Goal: Task Accomplishment & Management: Use online tool/utility

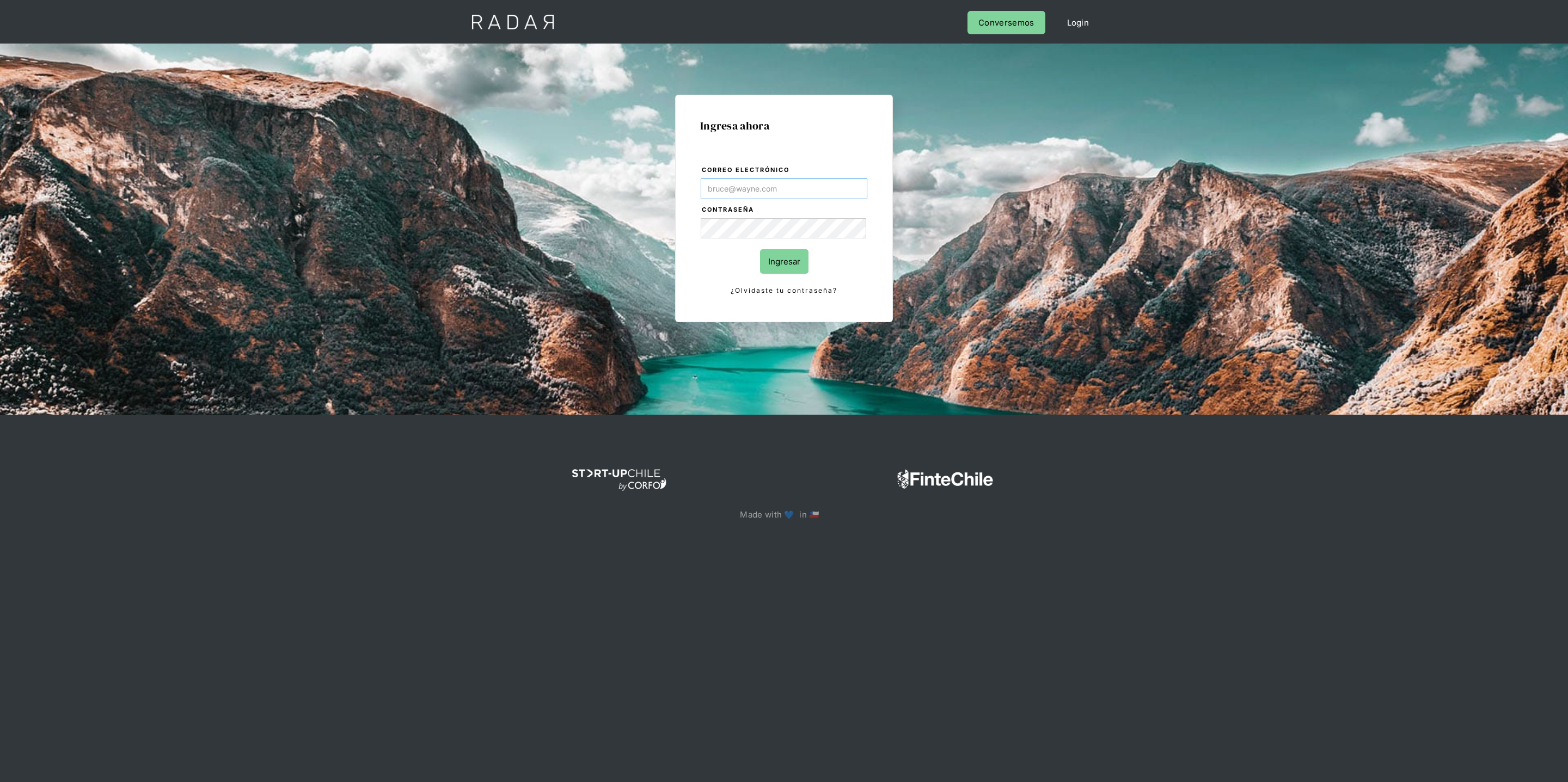
type input "[PERSON_NAME][EMAIL_ADDRESS][DOMAIN_NAME]"
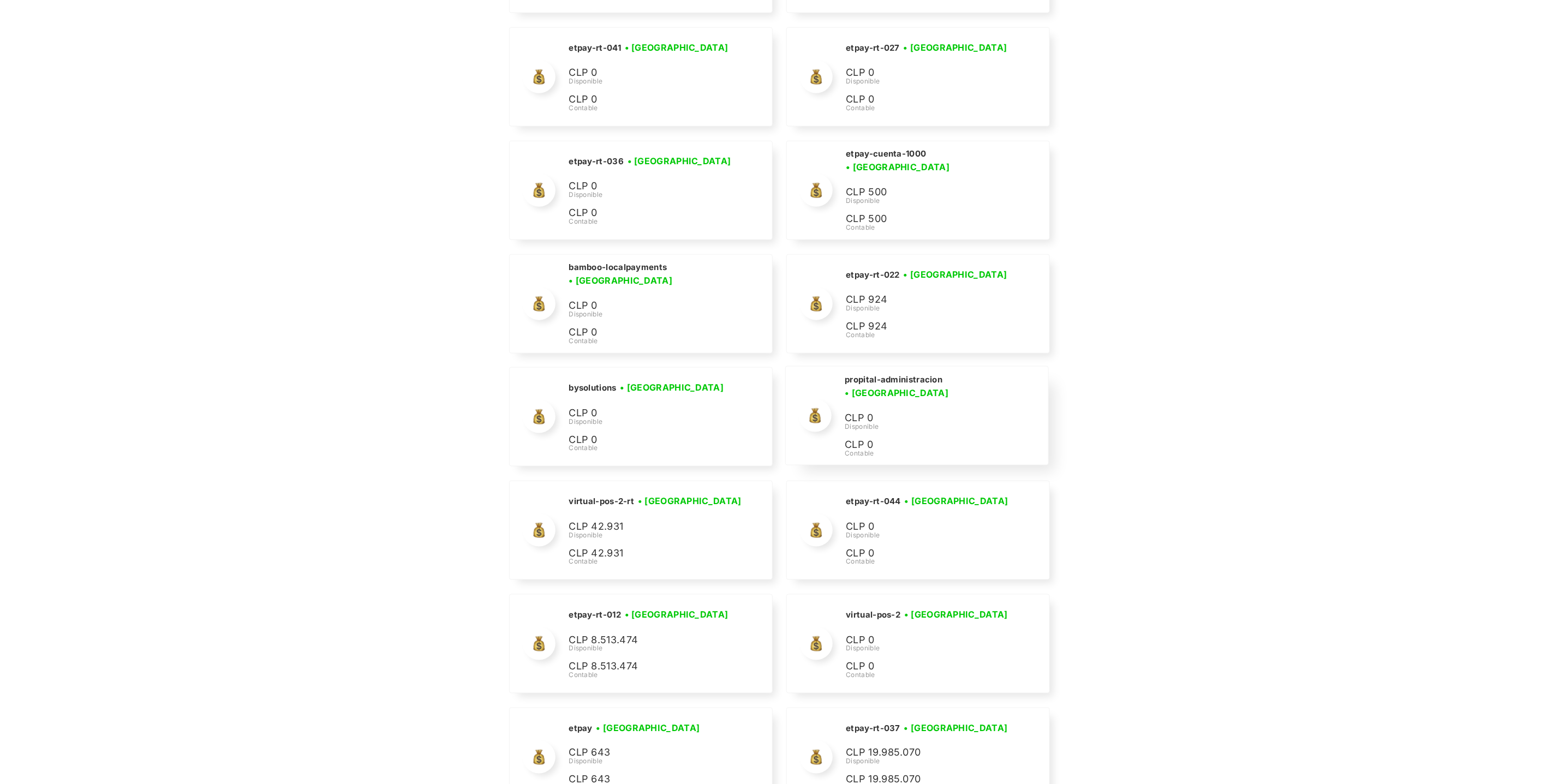
scroll to position [4804, 0]
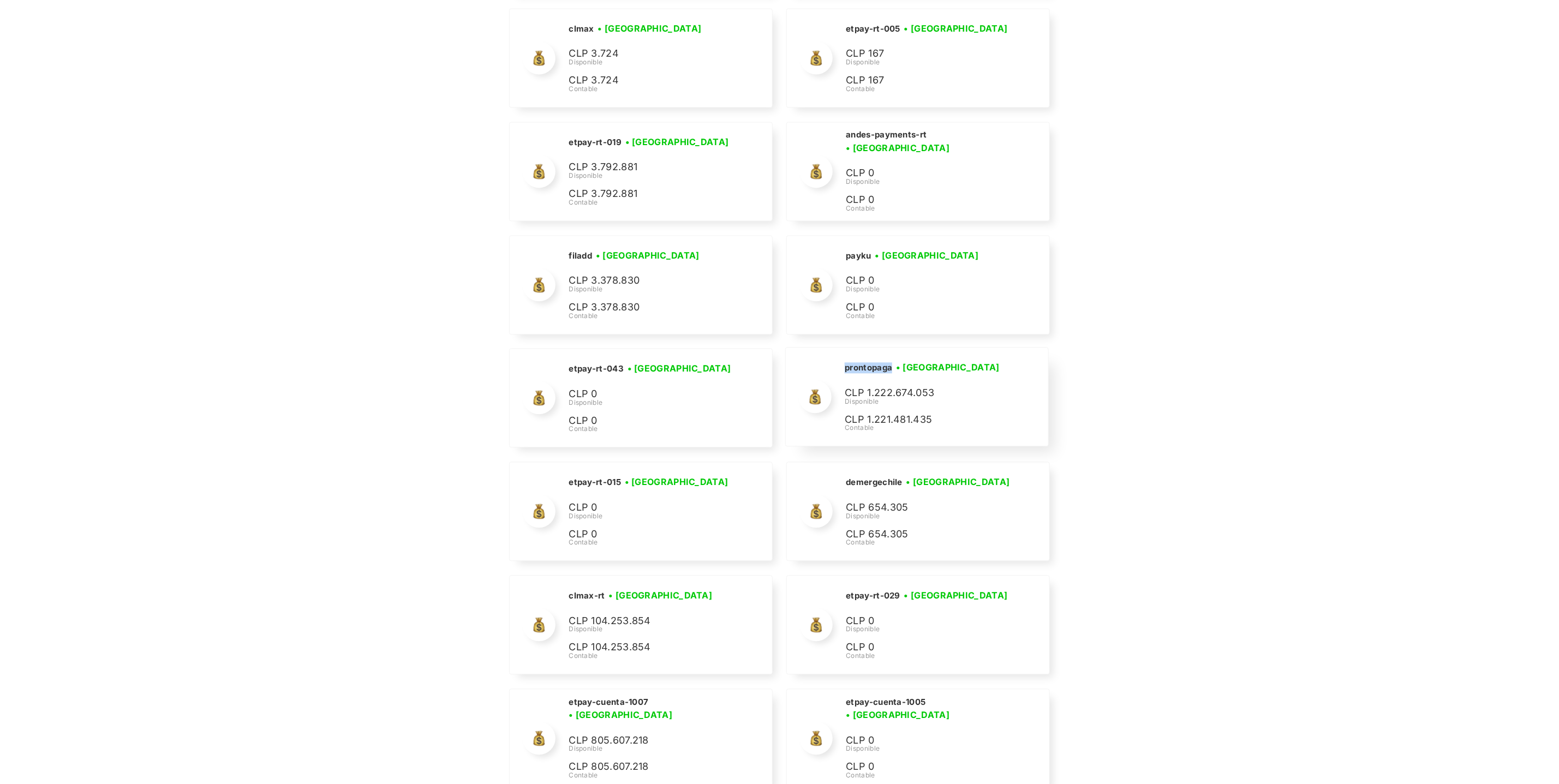
drag, startPoint x: 892, startPoint y: 388, endPoint x: 844, endPoint y: 389, distance: 48.0
click at [844, 389] on div "prontopaga • [GEOGRAPHIC_DATA] • Desconectada CLP 1.222.674.053 Disponible CLP …" at bounding box center [916, 397] width 262 height 98
copy h2 "prontopaga"
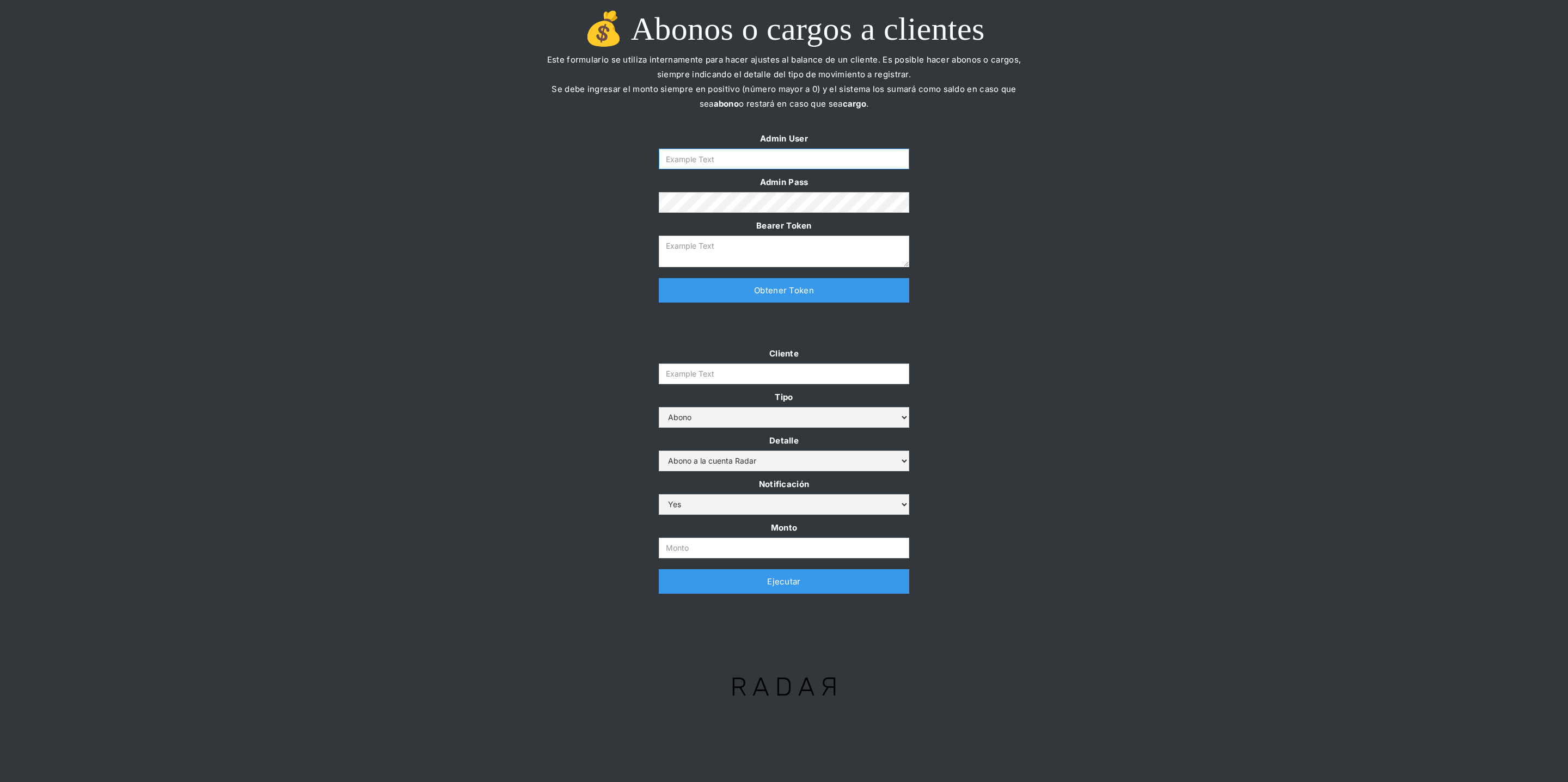
click at [751, 168] on input "Form" at bounding box center [783, 159] width 250 height 21
paste input "prontopaga"
type input "prontopaga"
drag, startPoint x: 733, startPoint y: 166, endPoint x: 621, endPoint y: 166, distance: 112.0
click at [621, 166] on div "Admin User prontopaga Admin Pass Bearer Token Thank you! Your submission has be…" at bounding box center [784, 223] width 1568 height 183
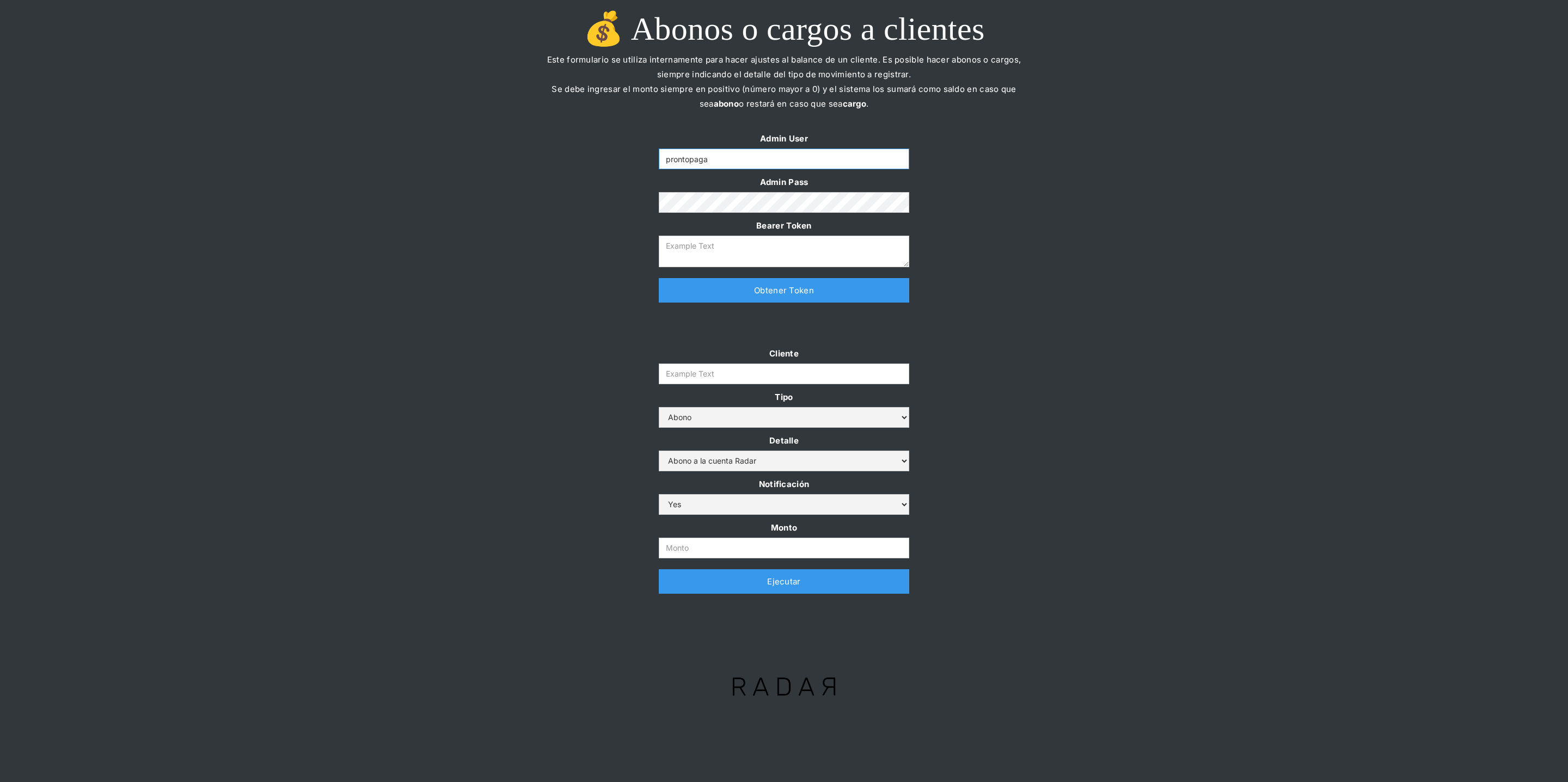
drag, startPoint x: 710, startPoint y: 158, endPoint x: 628, endPoint y: 158, distance: 82.0
click at [628, 158] on div "Admin User prontopaga Admin Pass Bearer Token Thank you! Your submission has be…" at bounding box center [784, 223] width 1568 height 183
type input "[PERSON_NAME][EMAIL_ADDRESS][DOMAIN_NAME]"
click at [696, 294] on link "Obtener Token" at bounding box center [783, 290] width 250 height 24
type textarea "eyJhbGciOiJSUzI1NiIsInR5cCI6IkpXVCJ9.eyJkYXRhIjp7ImlkIjoiZGFuaWVsYUBzb21vc3JhZG…"
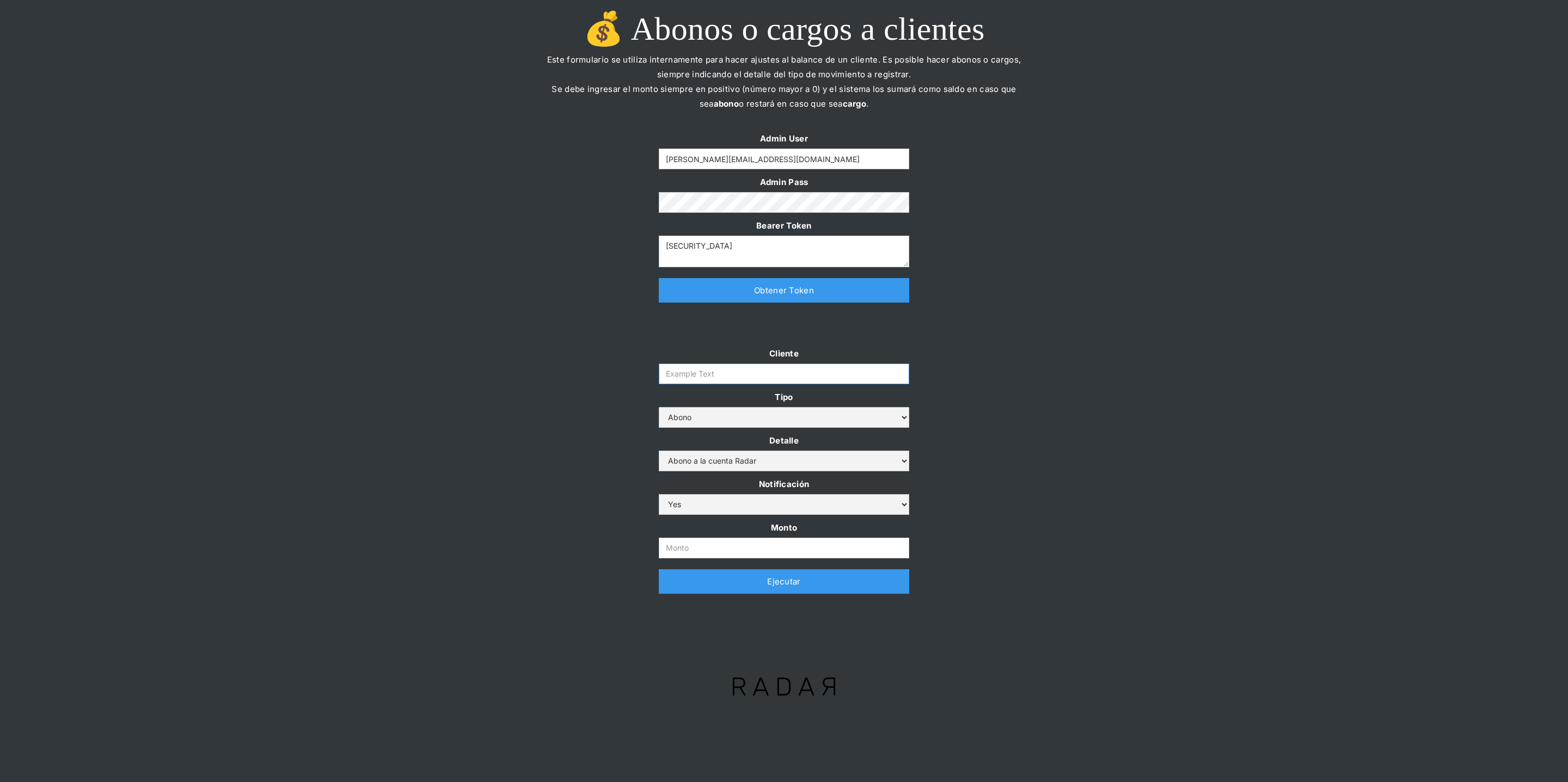
click at [685, 374] on input "Cliente" at bounding box center [783, 374] width 250 height 21
paste input "prontopaga"
type input "prontopaga"
click at [732, 551] on input "Monto" at bounding box center [783, 548] width 250 height 21
paste input "Prontopaga abono a la cuenta secundaria, podrías aceptar la transferencia inter…"
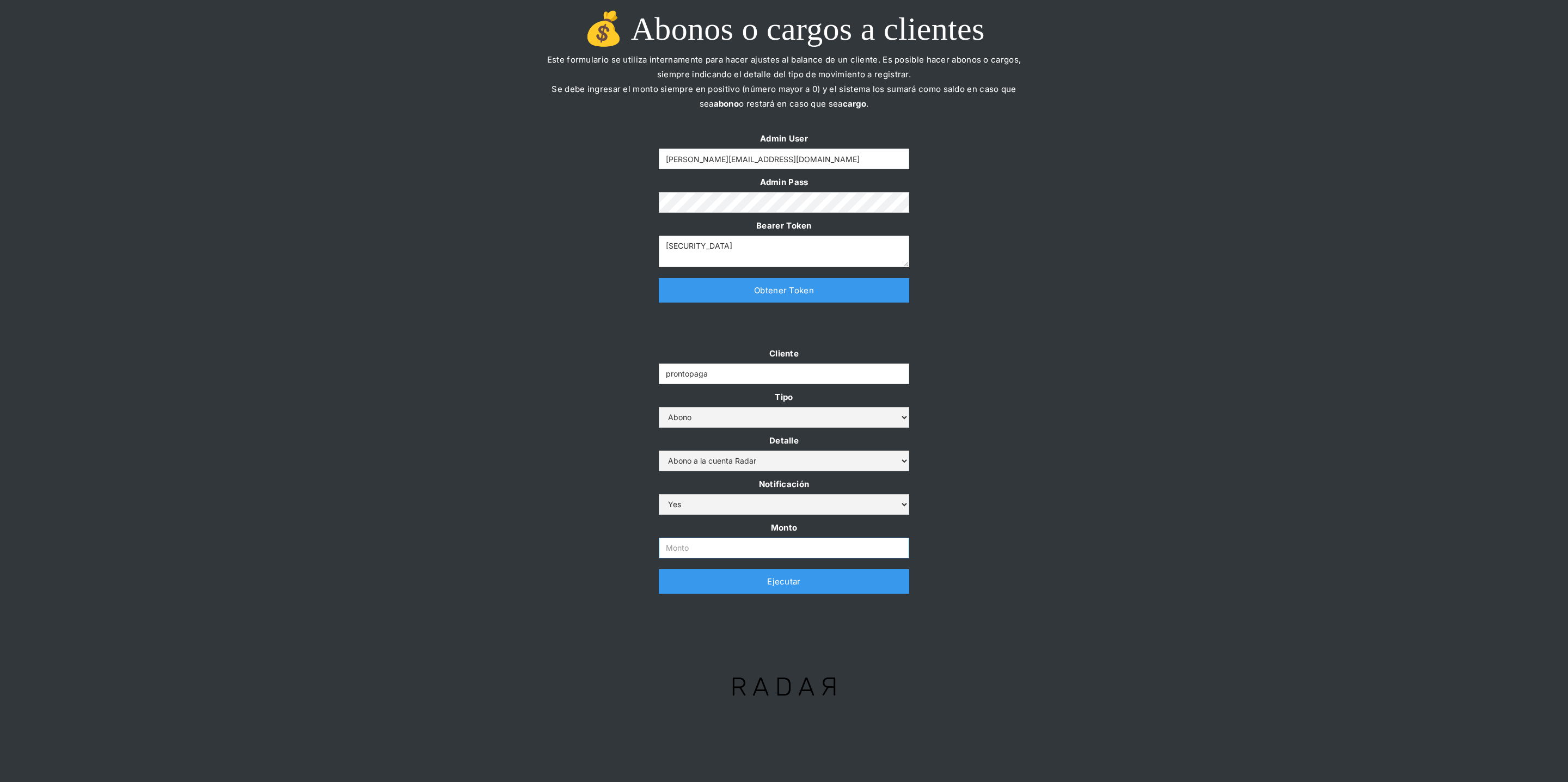
type input "Prontopaga abono a la cuenta secundaria, podrías aceptar la transferencia inter…"
paste input "3.000.000.000"
type input "3.000.000.000"
click at [693, 588] on link "Ejecutar" at bounding box center [783, 582] width 250 height 24
